Goal: Information Seeking & Learning: Understand process/instructions

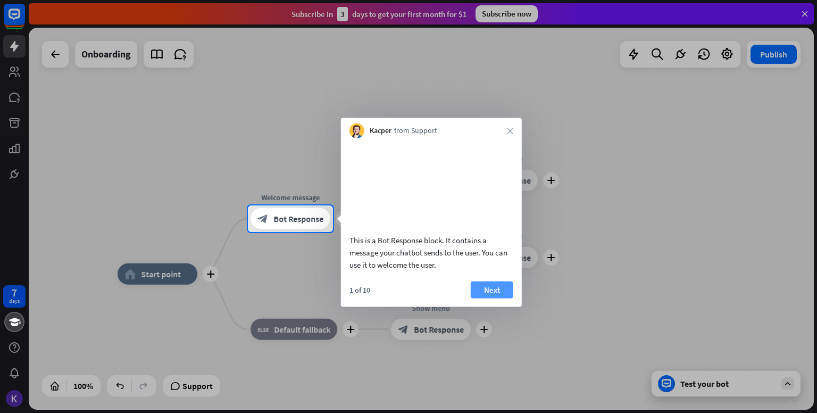
click at [496, 298] on button "Next" at bounding box center [492, 289] width 43 height 17
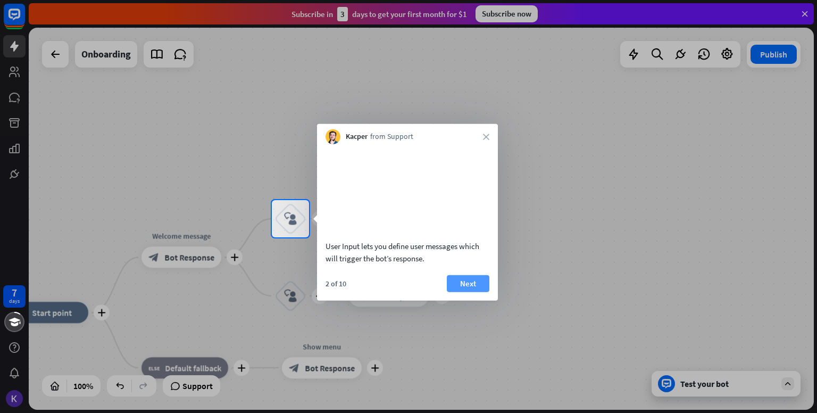
click at [474, 291] on button "Next" at bounding box center [468, 282] width 43 height 17
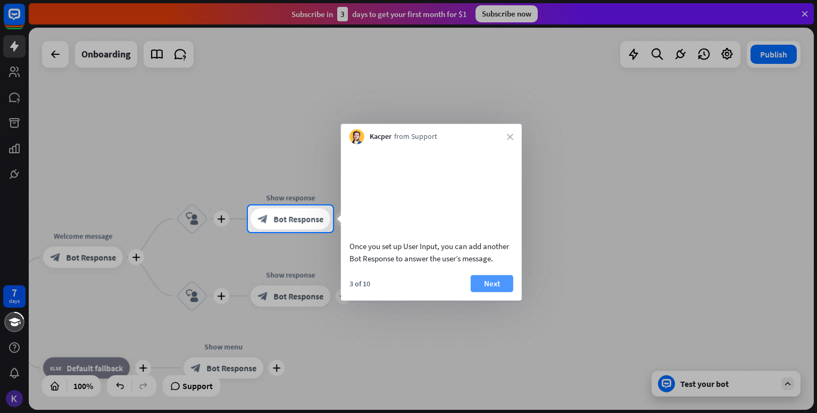
click at [506, 291] on button "Next" at bounding box center [492, 282] width 43 height 17
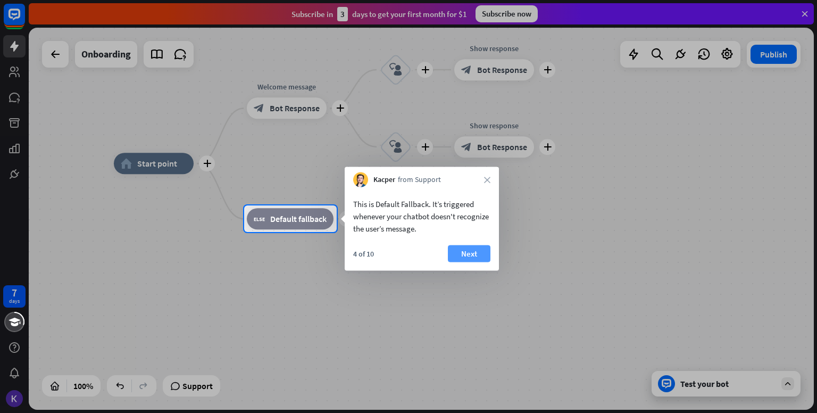
click at [477, 255] on button "Next" at bounding box center [469, 253] width 43 height 17
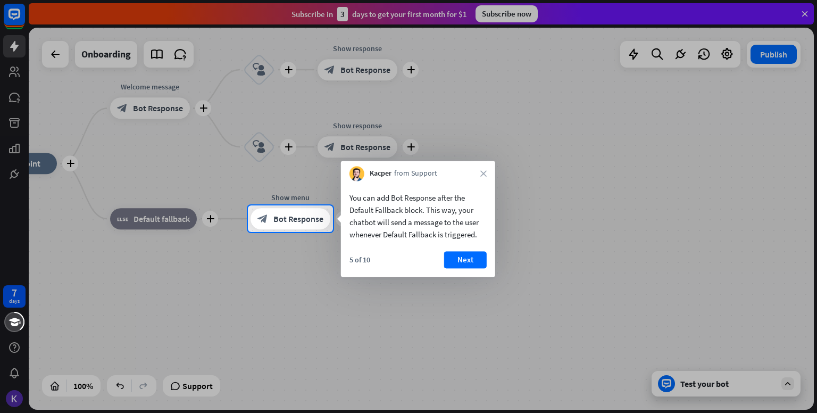
drag, startPoint x: 477, startPoint y: 255, endPoint x: 481, endPoint y: 249, distance: 6.7
click at [481, 249] on div "You can add Bot Response after the Default Fallback block. This way, your chatb…" at bounding box center [418, 229] width 154 height 96
click at [470, 258] on button "Next" at bounding box center [465, 259] width 43 height 17
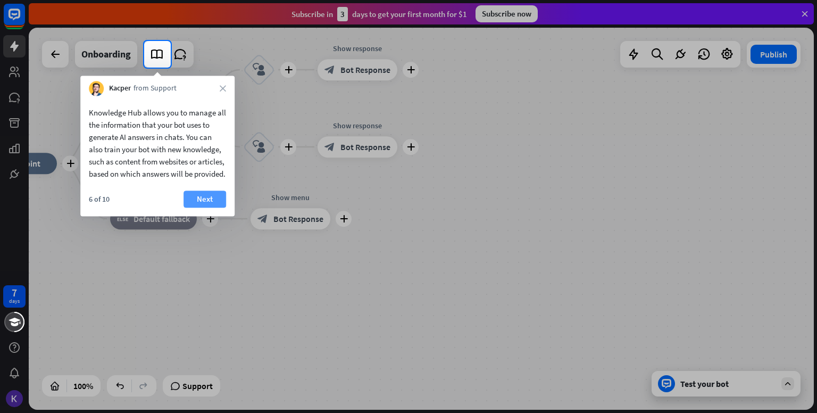
click at [217, 207] on button "Next" at bounding box center [204, 198] width 43 height 17
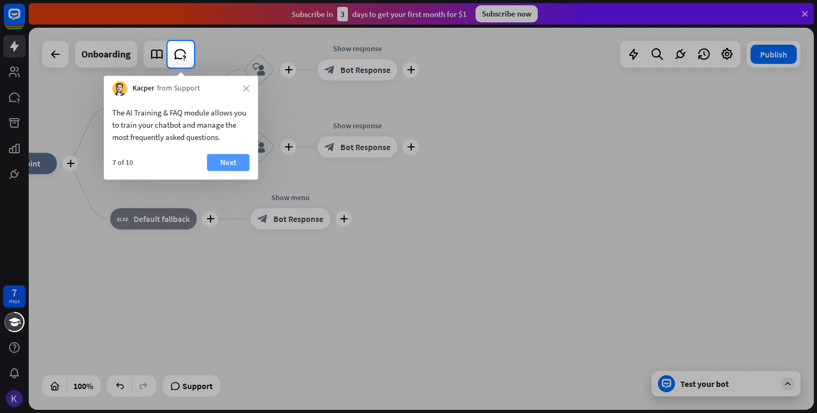
click at [229, 158] on button "Next" at bounding box center [228, 162] width 43 height 17
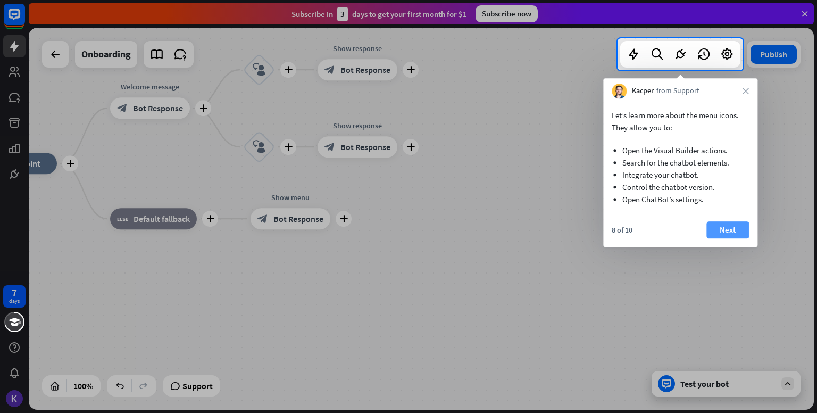
click at [715, 232] on button "Next" at bounding box center [727, 229] width 43 height 17
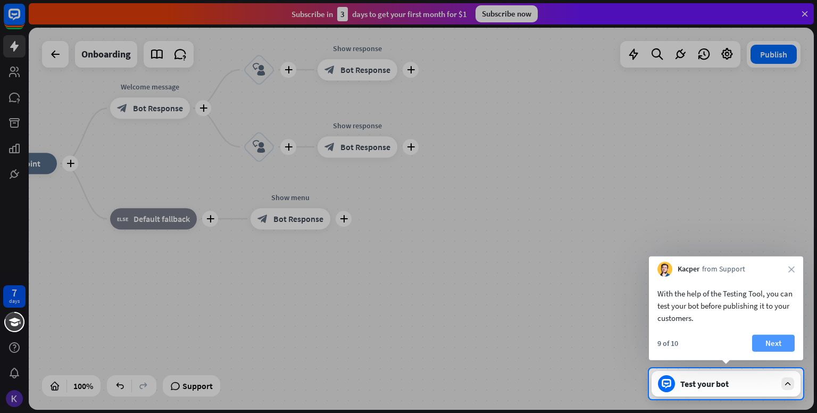
click at [779, 342] on button "Next" at bounding box center [773, 342] width 43 height 17
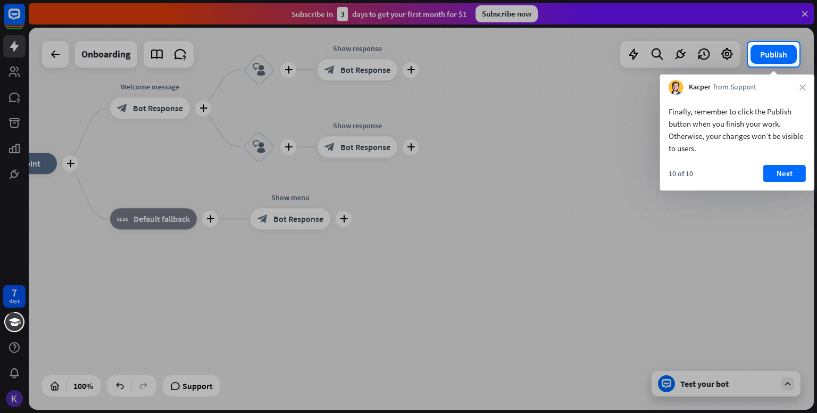
click at [788, 164] on div "Finally, remember to click the Publish button when you finish your work. Otherw…" at bounding box center [737, 143] width 154 height 96
click at [785, 173] on button "Next" at bounding box center [784, 173] width 43 height 17
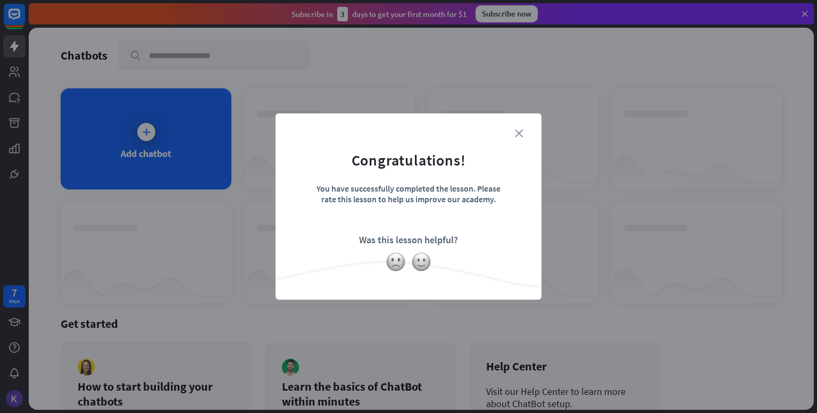
click at [518, 132] on icon "close" at bounding box center [519, 133] width 8 height 8
